Goal: Task Accomplishment & Management: Complete application form

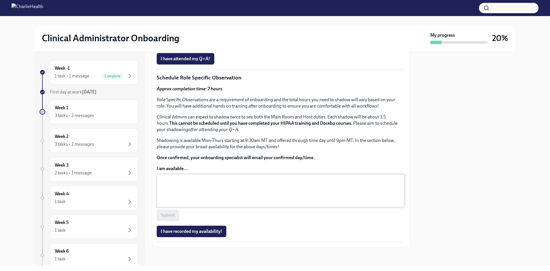
scroll to position [315, 0]
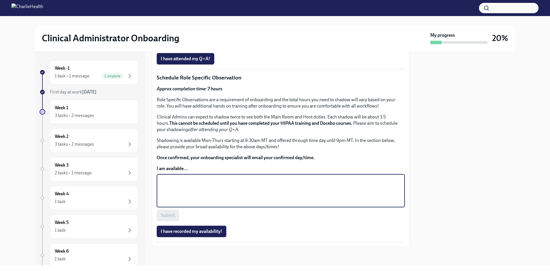
click at [190, 200] on textarea "I am available..." at bounding box center [280, 190] width 241 height 27
type textarea "[DATE] - [DATE] 4pm MT - 8pm MT (6-10pm EST)"
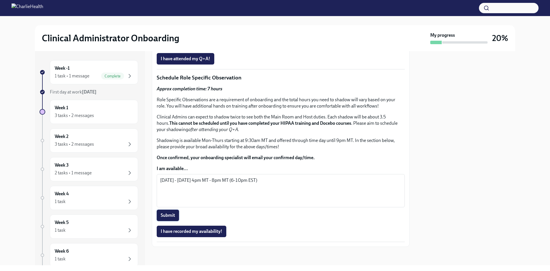
click at [174, 218] on span "Submit" at bounding box center [168, 215] width 14 height 6
click at [208, 231] on span "I have recorded my availability!" at bounding box center [192, 231] width 62 height 6
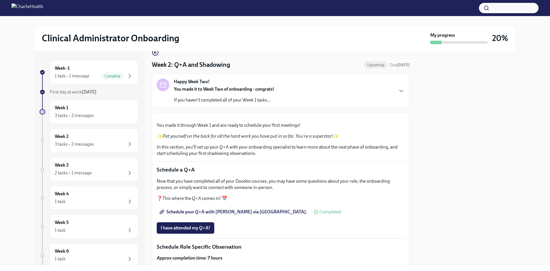
scroll to position [0, 0]
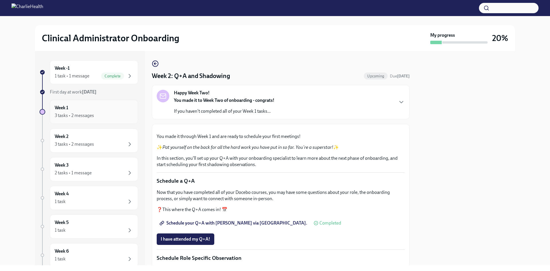
click at [78, 115] on div "3 tasks • 2 messages" at bounding box center [74, 115] width 39 height 6
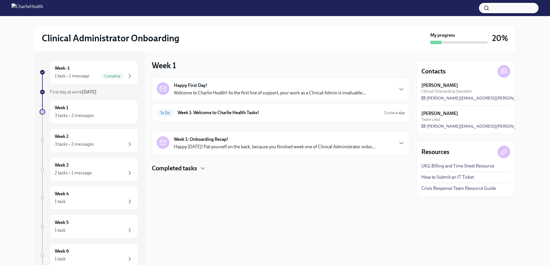
click at [200, 166] on div "Completed tasks" at bounding box center [281, 168] width 258 height 9
click at [188, 92] on p "Welcome to Charlie Health! As the first line of support, your work as a Clinica…" at bounding box center [270, 93] width 192 height 6
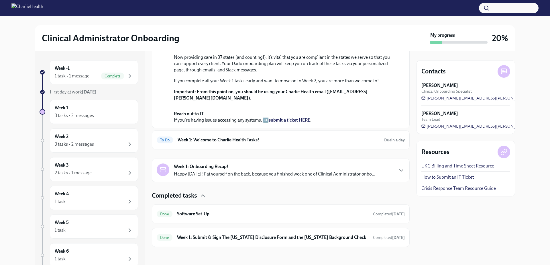
scroll to position [183, 0]
click at [385, 143] on div "To Do Week 1: Welcome to Charlie Health Tasks! Due in a day" at bounding box center [281, 139] width 248 height 9
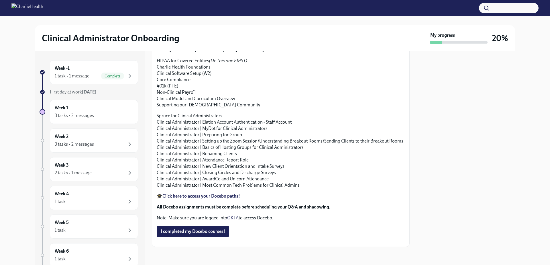
scroll to position [687, 0]
click at [117, 142] on div "3 tasks • 2 messages" at bounding box center [94, 144] width 78 height 7
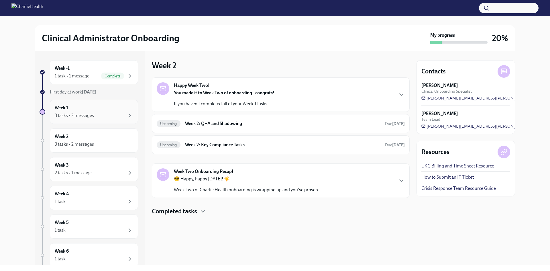
click at [104, 115] on div "3 tasks • 2 messages" at bounding box center [94, 115] width 78 height 7
